Goal: Information Seeking & Learning: Learn about a topic

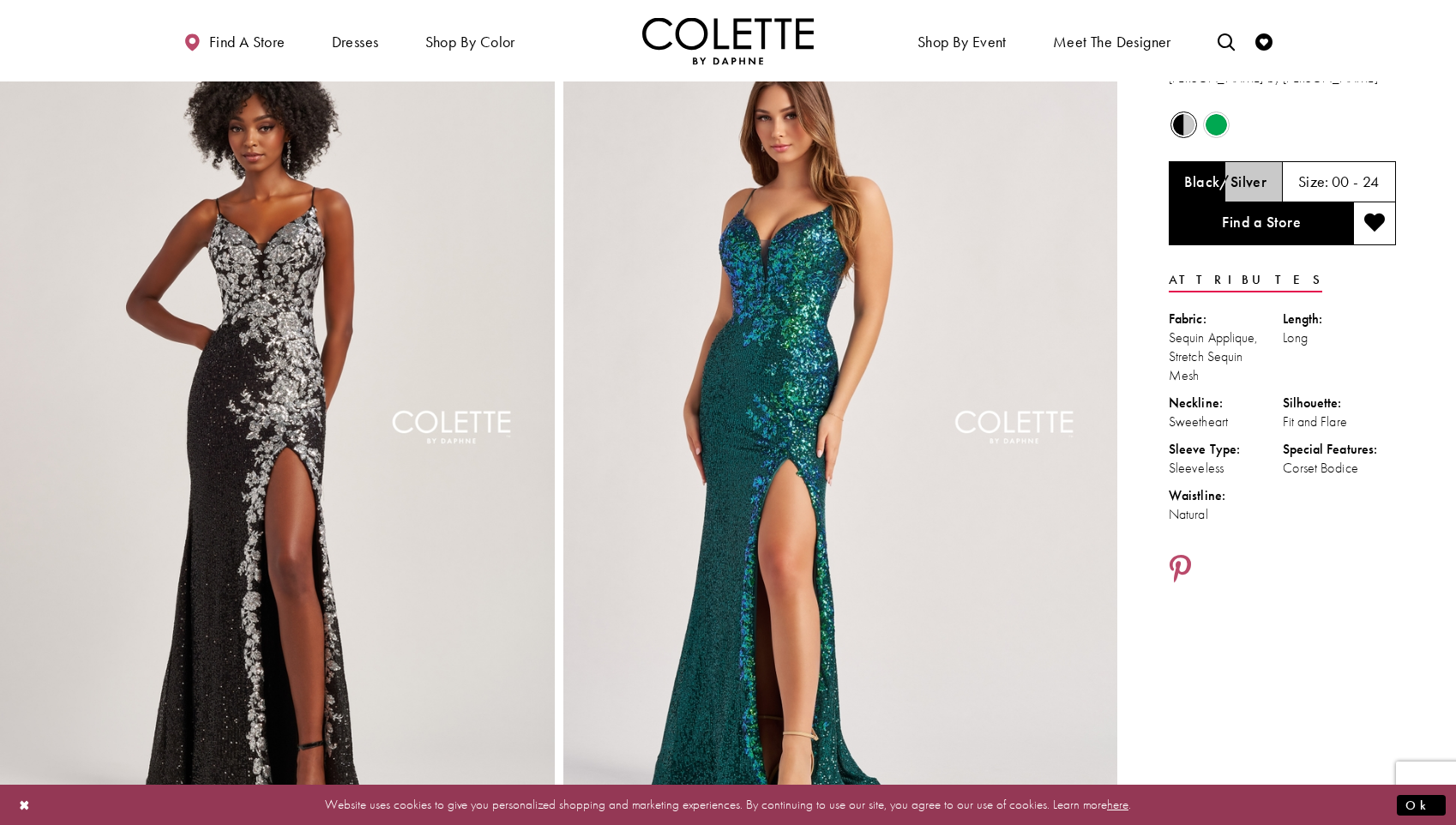
scroll to position [53, 0]
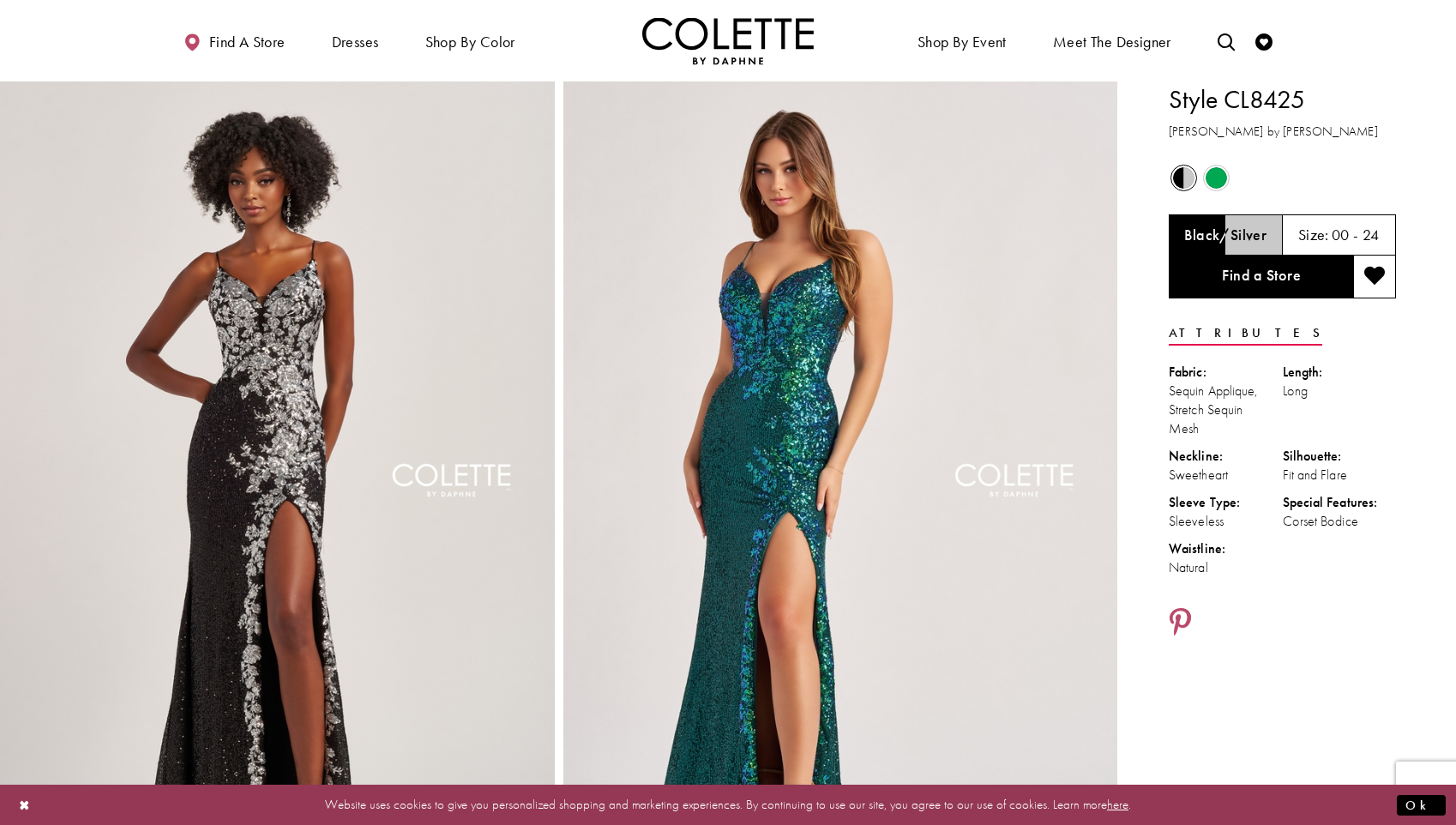
click at [1214, 124] on div "Style CL8425 [PERSON_NAME] by [PERSON_NAME]" at bounding box center [1281, 111] width 227 height 60
click at [1222, 174] on span "Product color controls state depends on size chosen" at bounding box center [1216, 178] width 22 height 22
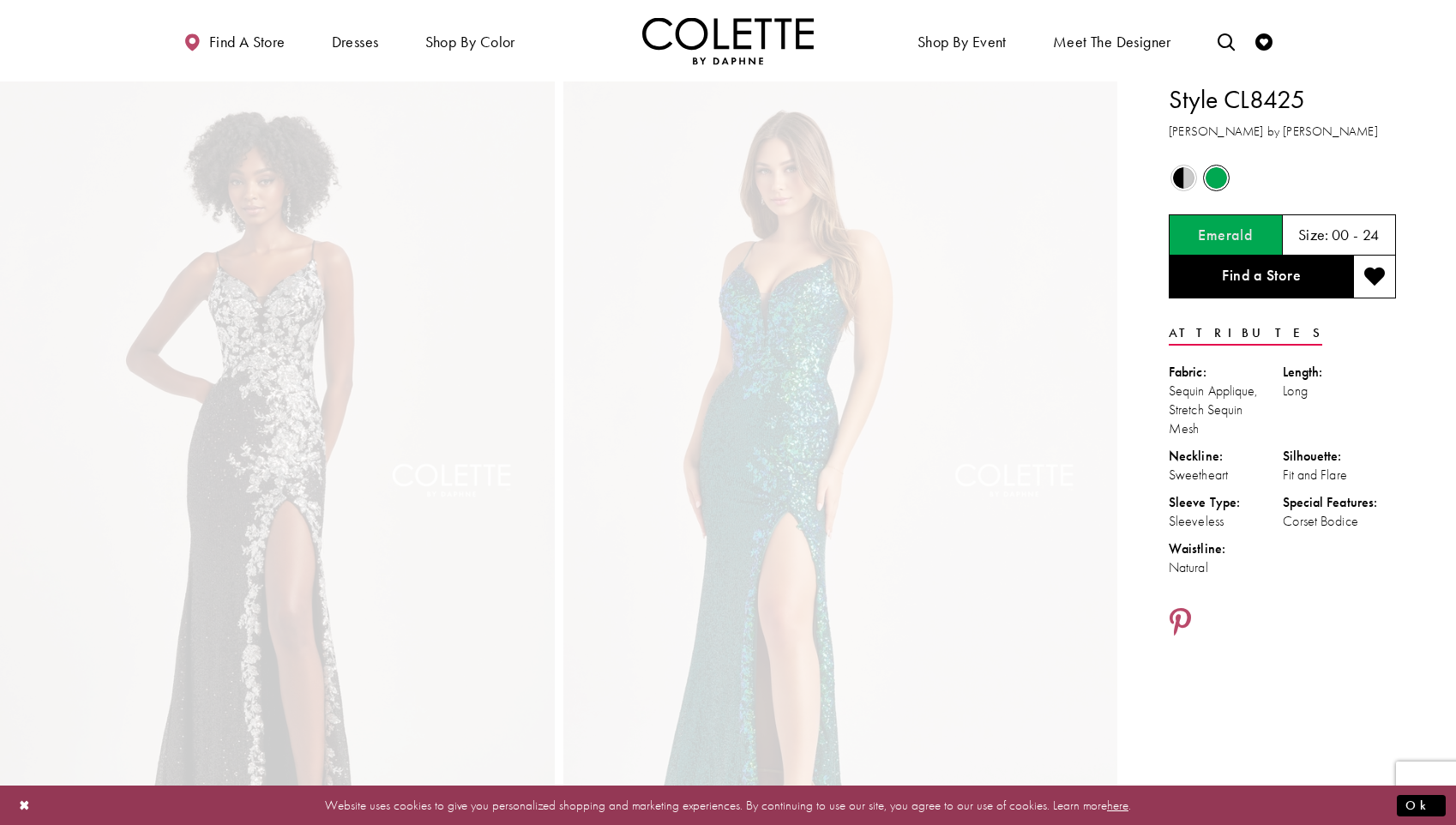
click at [1222, 174] on span "Product color controls state depends on size chosen" at bounding box center [1216, 178] width 22 height 22
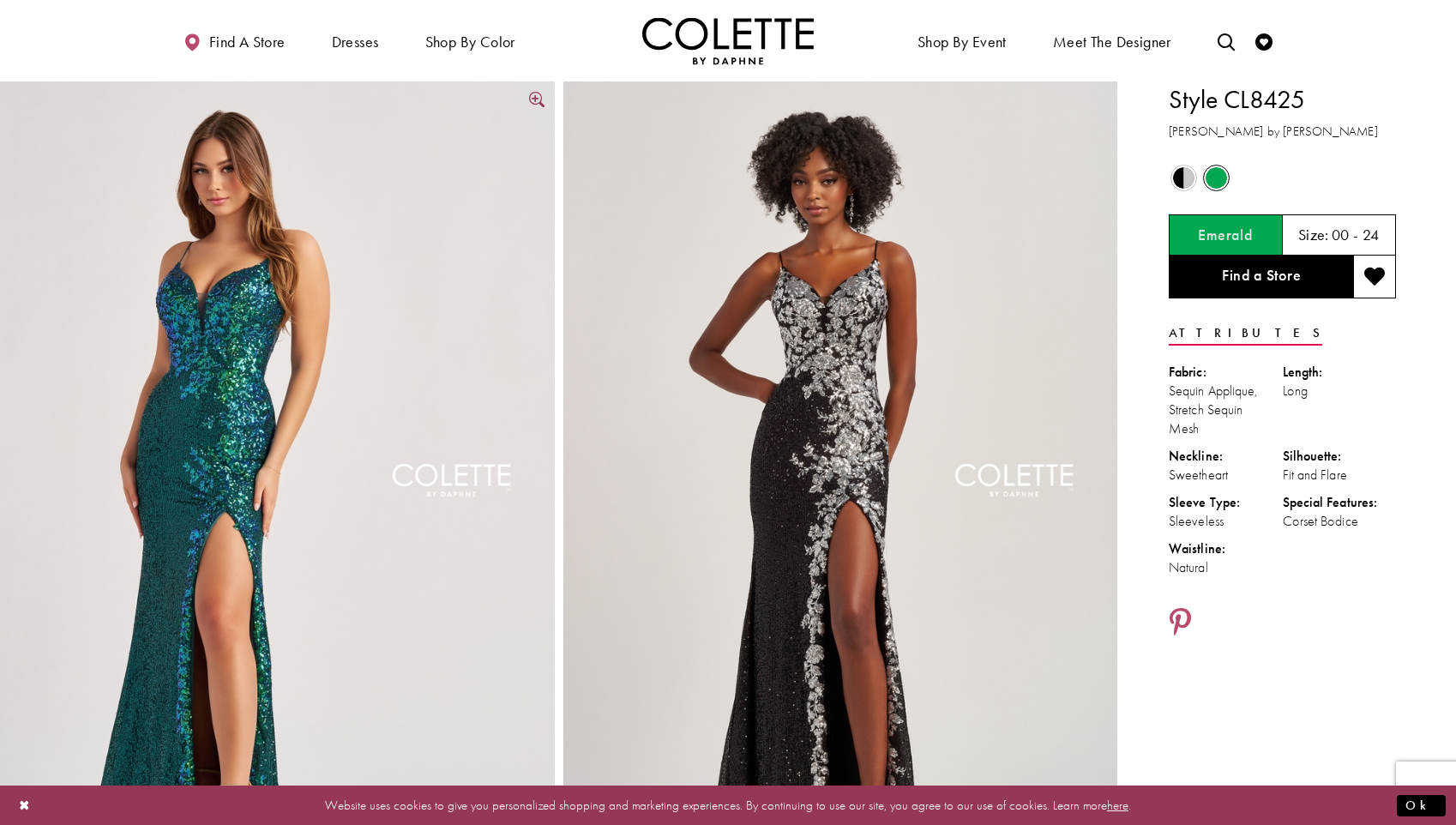
click at [244, 332] on img "Full size Style CL8425 Colette by Daphne #1 default Emerald frontface vertical …" at bounding box center [277, 498] width 555 height 832
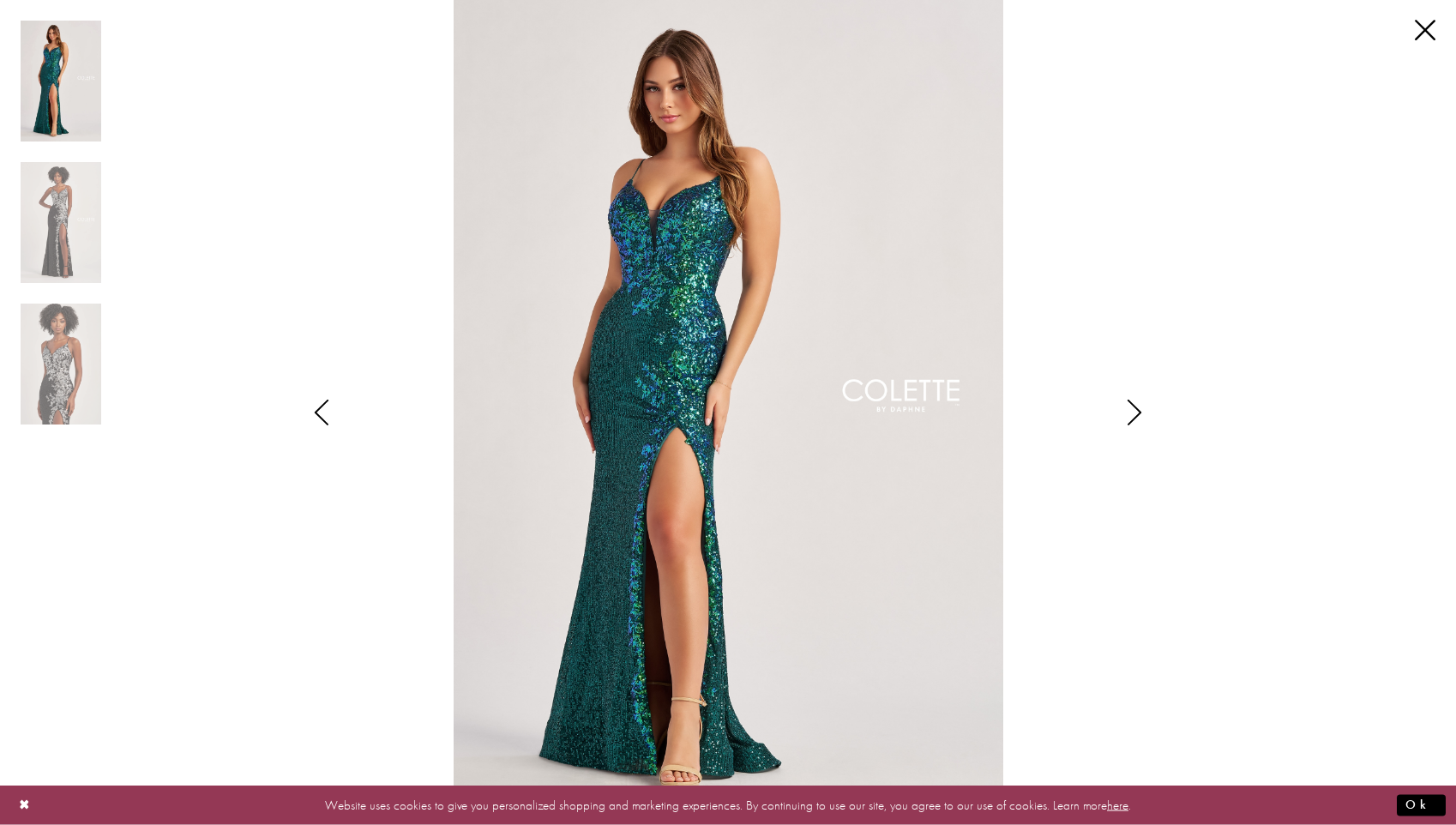
click at [1138, 413] on icon "Style CL8425 Colette by Daphne Views dialog" at bounding box center [1133, 412] width 43 height 26
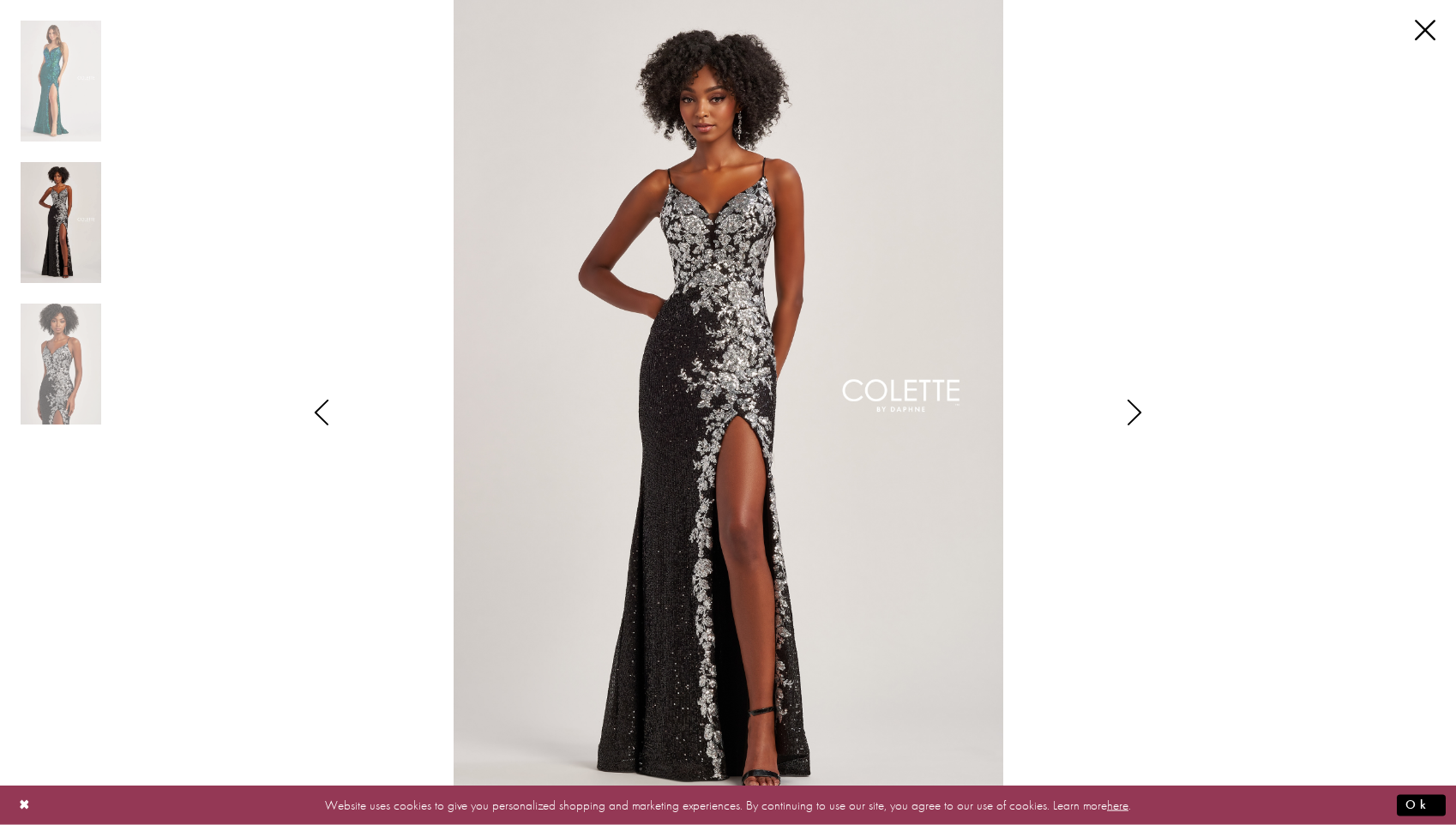
click at [1138, 413] on icon "Style CL8425 Colette by Daphne Views dialog" at bounding box center [1133, 412] width 43 height 26
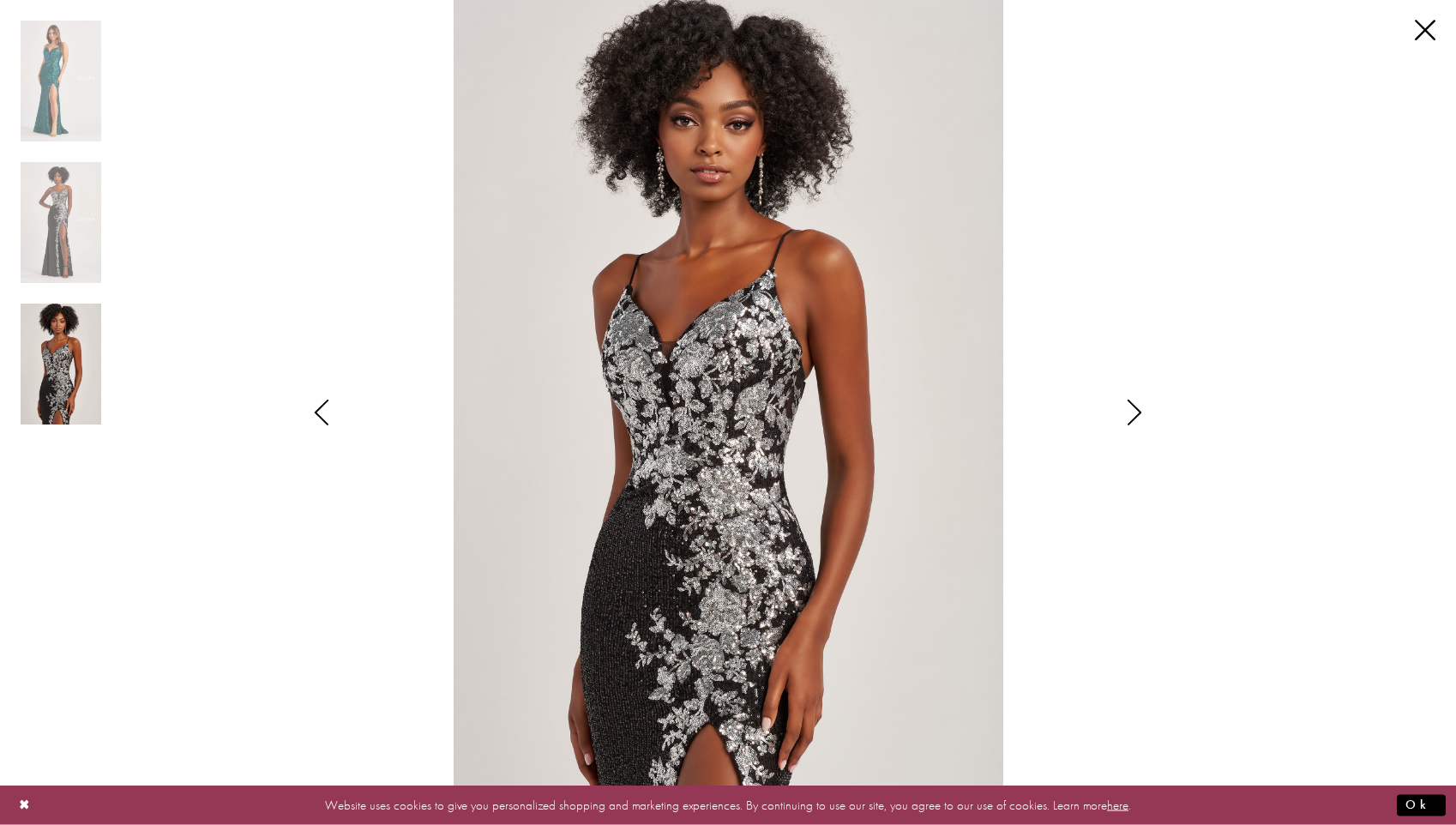
click at [1138, 413] on icon "Style CL8425 Colette by Daphne Views dialog" at bounding box center [1133, 412] width 43 height 26
